Goal: Check status: Check status

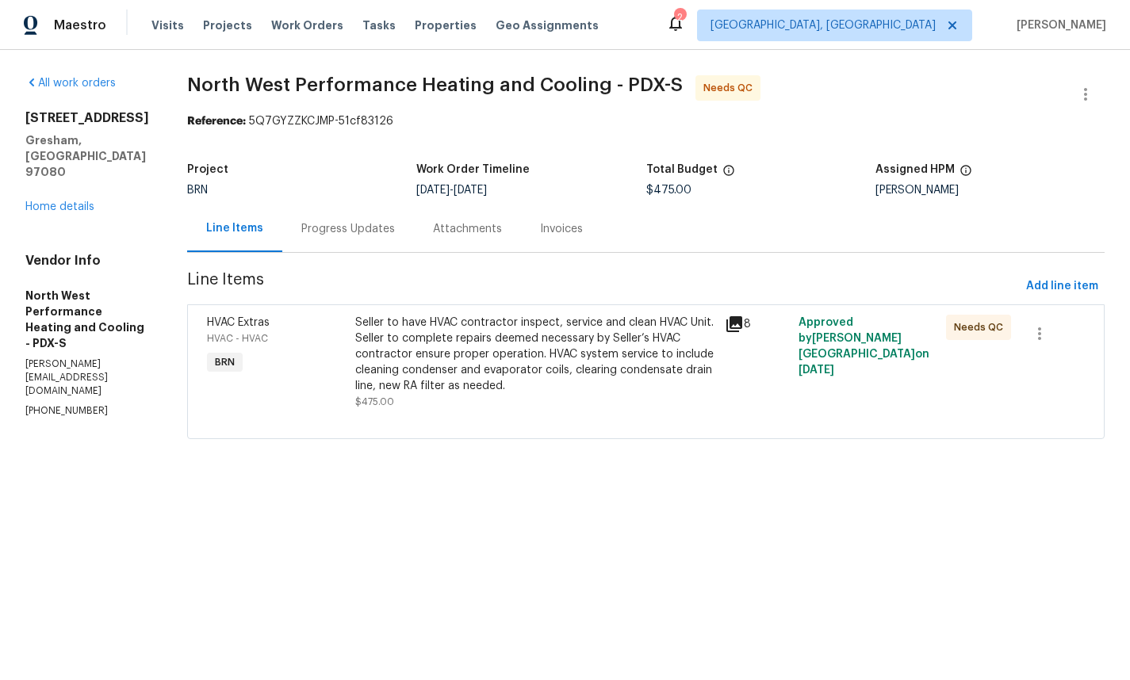
click at [583, 236] on div "Invoices" at bounding box center [561, 229] width 43 height 16
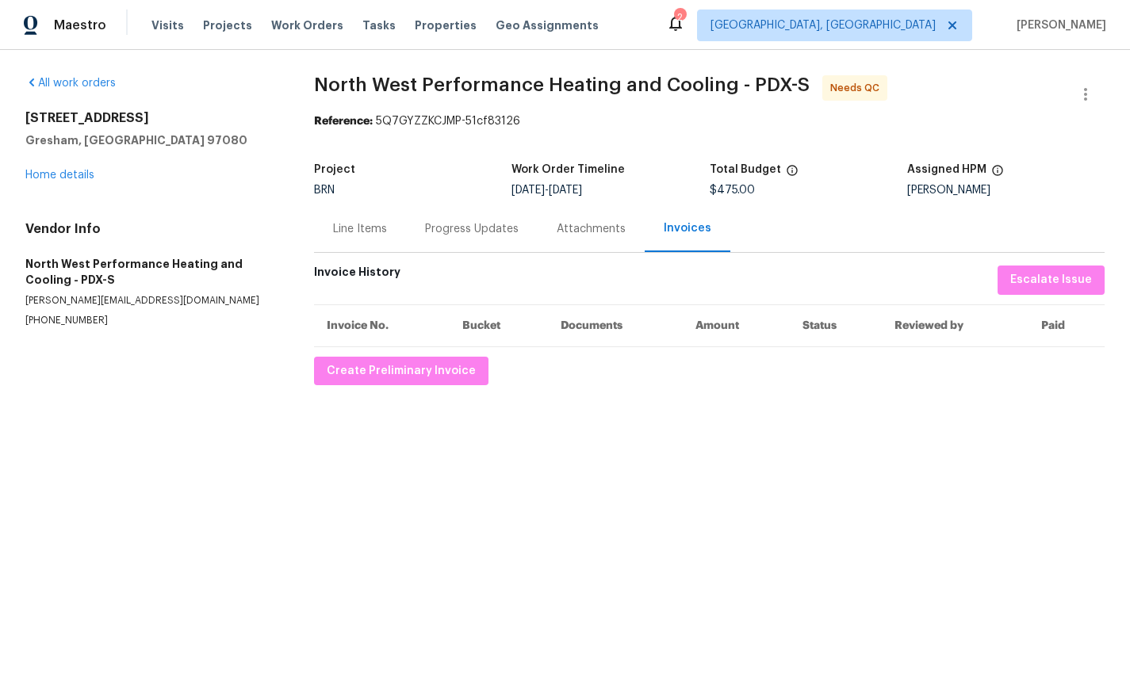
click at [360, 233] on div "Line Items" at bounding box center [360, 229] width 54 height 16
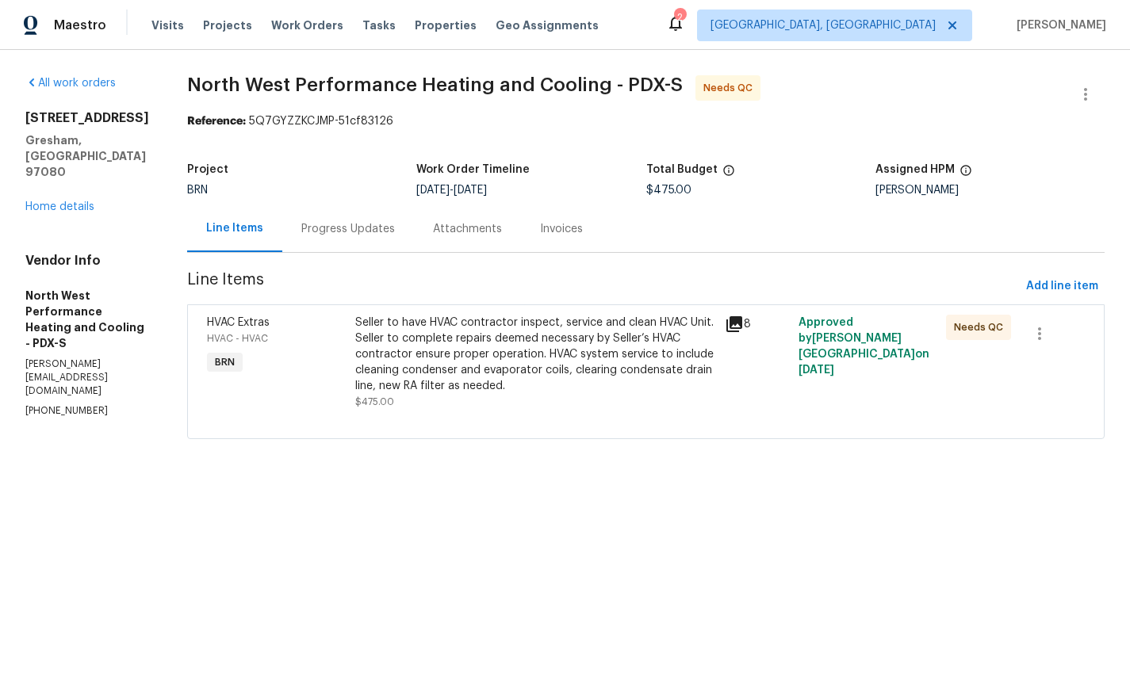
click at [742, 324] on icon at bounding box center [734, 324] width 16 height 16
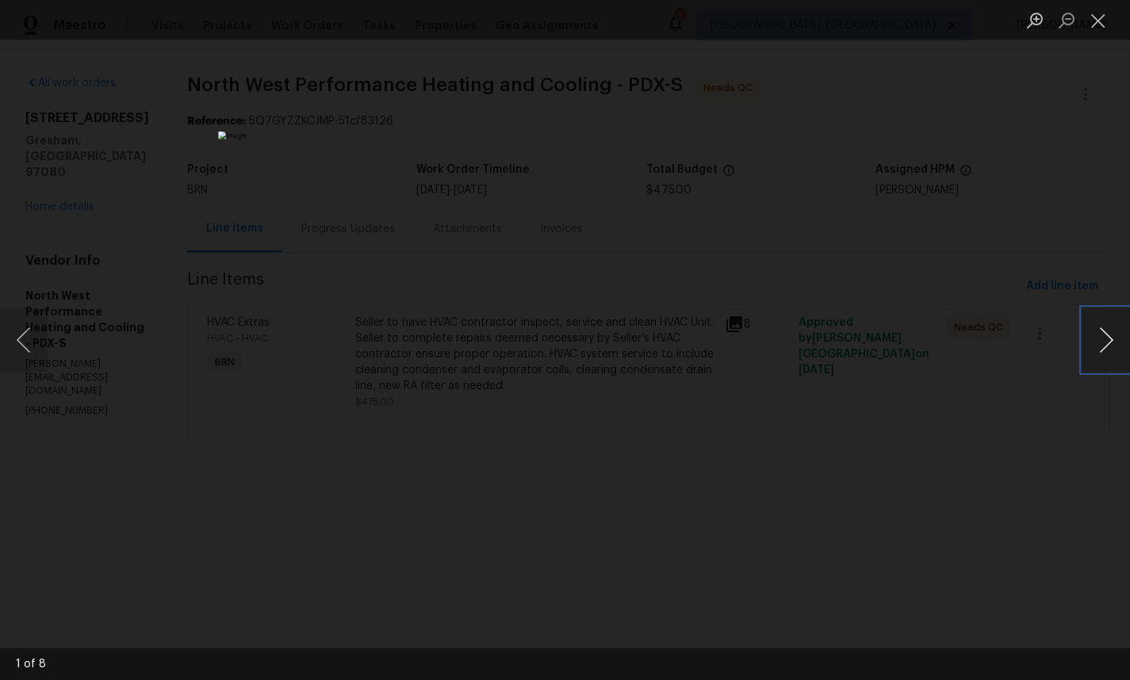
click at [1107, 343] on button "Next image" at bounding box center [1106, 339] width 48 height 63
click at [1103, 342] on button "Next image" at bounding box center [1106, 339] width 48 height 63
click at [1105, 341] on button "Next image" at bounding box center [1106, 339] width 48 height 63
click at [1105, 342] on button "Next image" at bounding box center [1106, 339] width 48 height 63
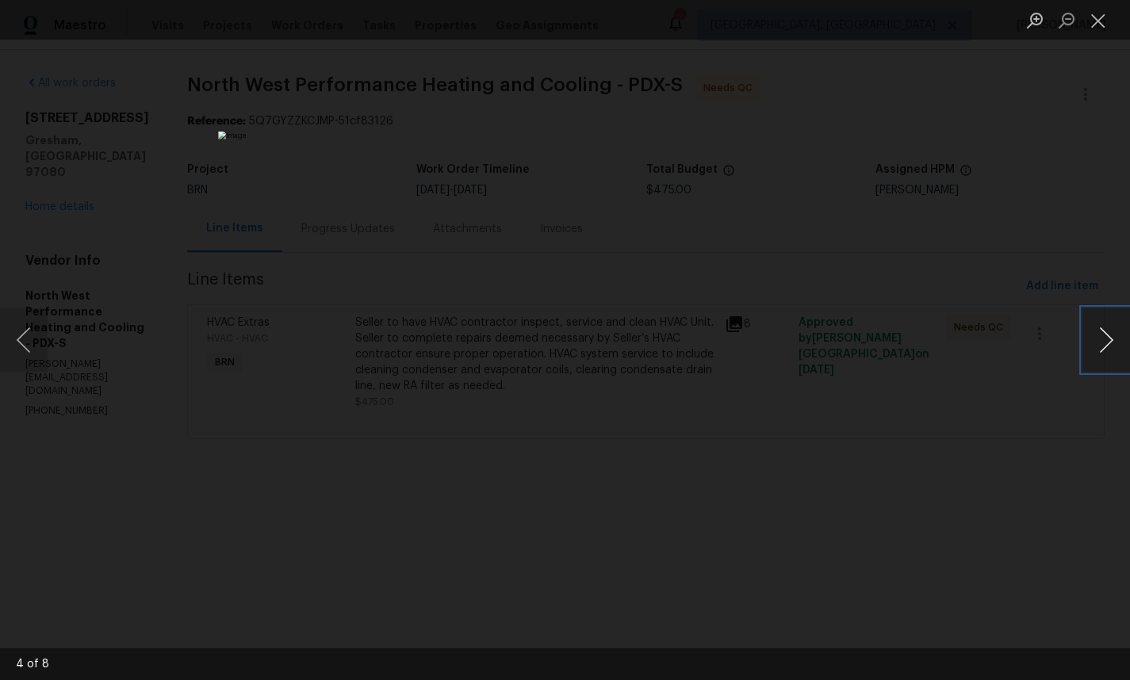
click at [1103, 341] on button "Next image" at bounding box center [1106, 339] width 48 height 63
click at [1097, 350] on button "Next image" at bounding box center [1106, 339] width 48 height 63
click at [1096, 350] on button "Next image" at bounding box center [1106, 339] width 48 height 63
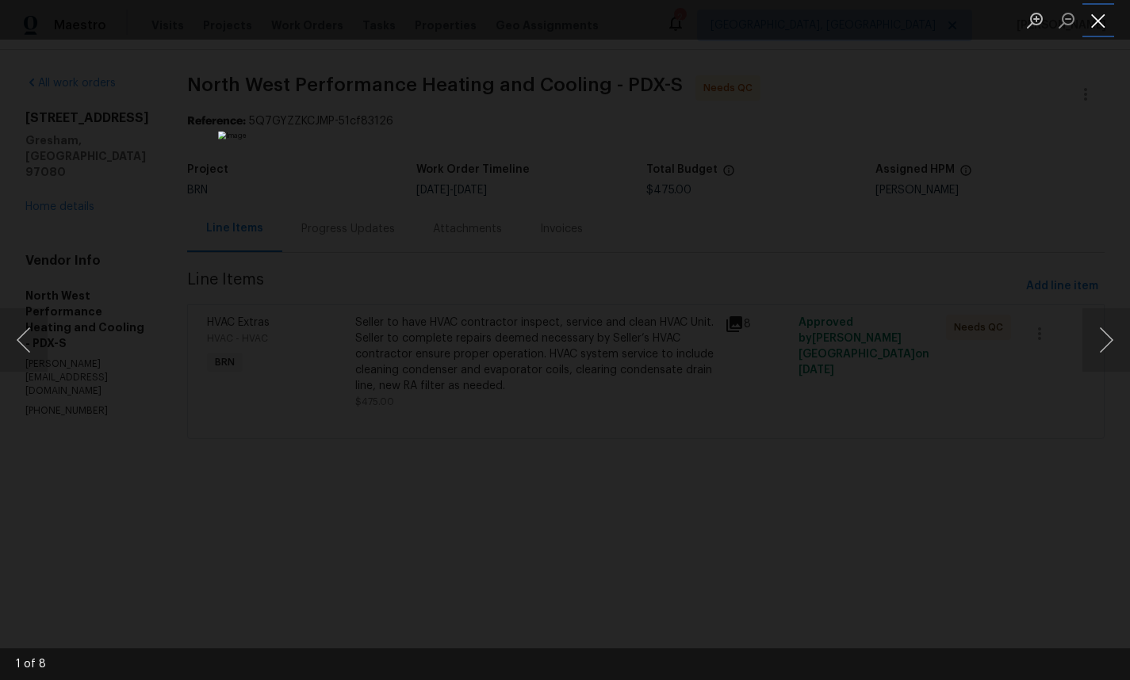
click at [1096, 13] on button "Close lightbox" at bounding box center [1098, 20] width 32 height 28
